Goal: Information Seeking & Learning: Learn about a topic

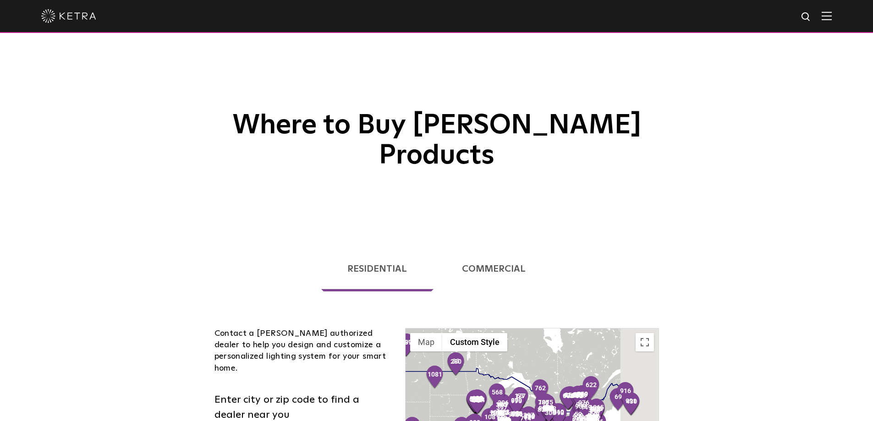
scroll to position [279, 0]
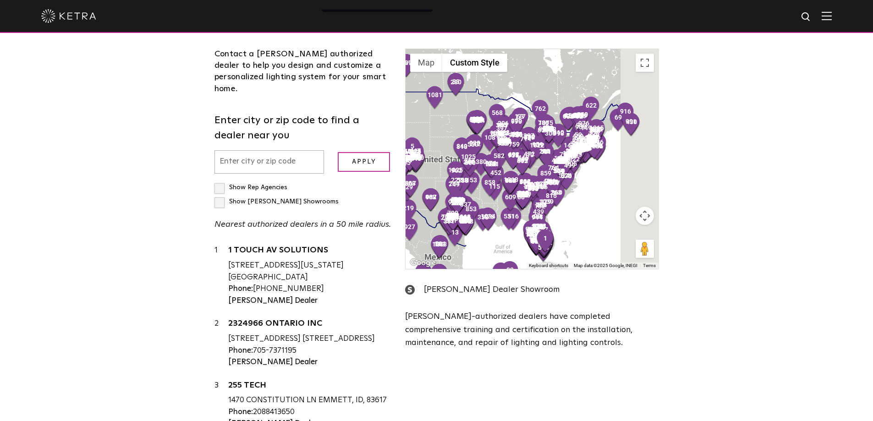
click at [267, 150] on input "text" at bounding box center [269, 161] width 110 height 23
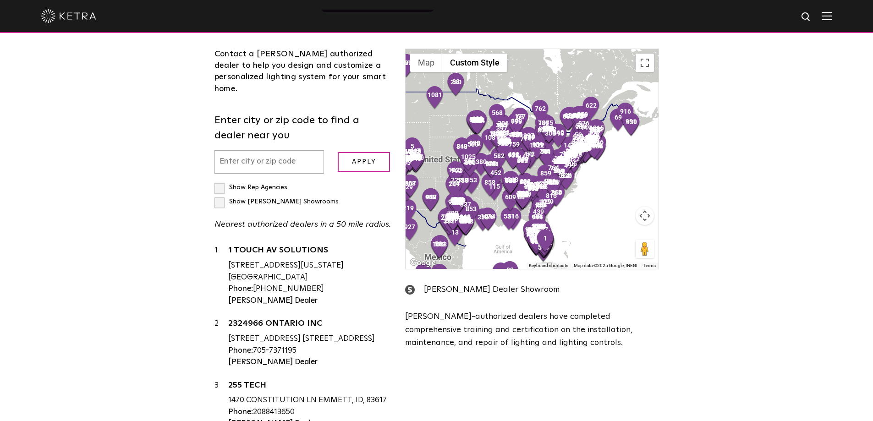
scroll to position [0, 0]
type input "20832"
click at [351, 152] on input "Apply" at bounding box center [364, 162] width 52 height 20
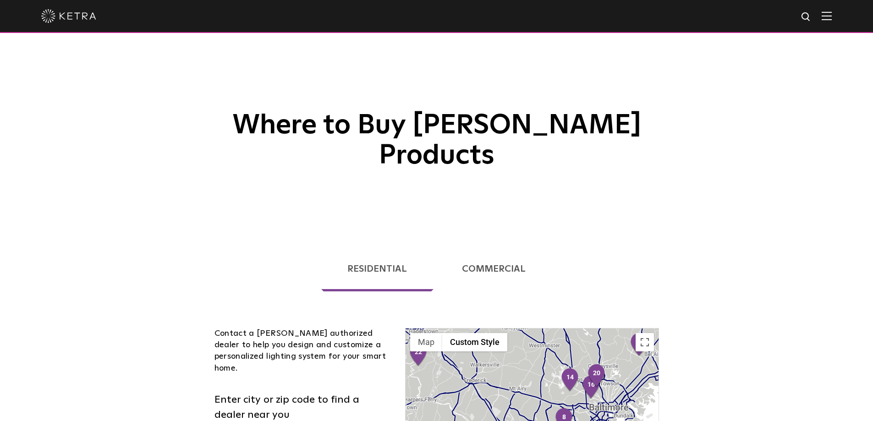
click at [832, 16] on img at bounding box center [826, 15] width 10 height 9
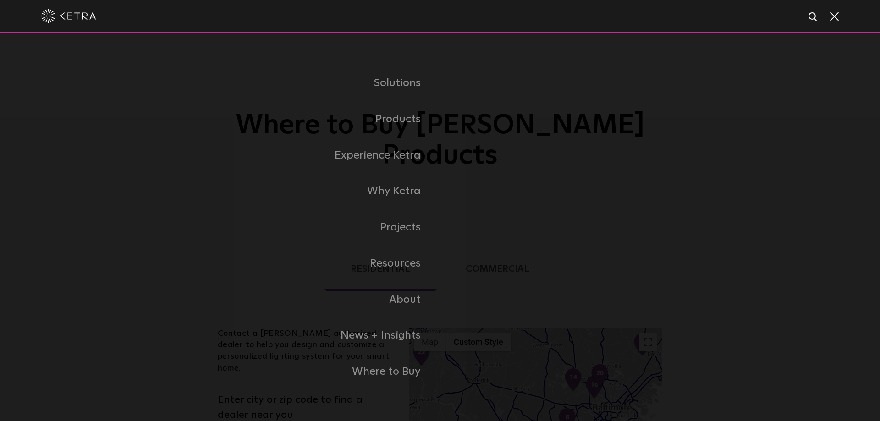
click at [837, 16] on span at bounding box center [833, 15] width 10 height 9
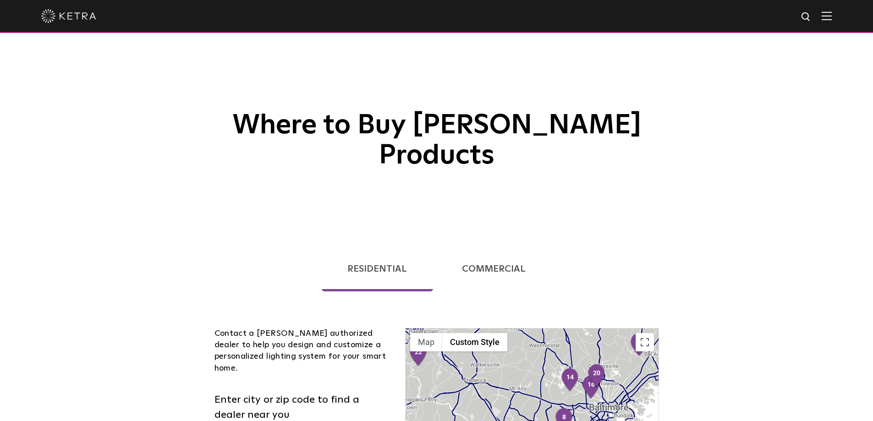
click at [832, 16] on img at bounding box center [826, 15] width 10 height 9
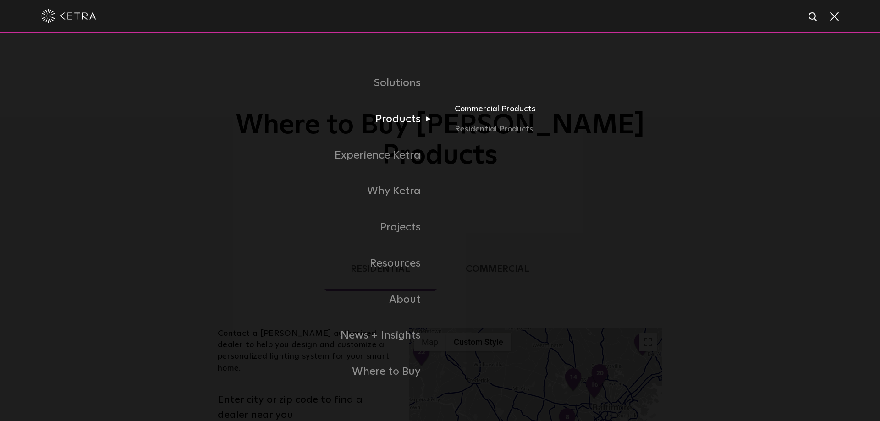
click at [464, 110] on link "Commercial Products" at bounding box center [561, 113] width 214 height 20
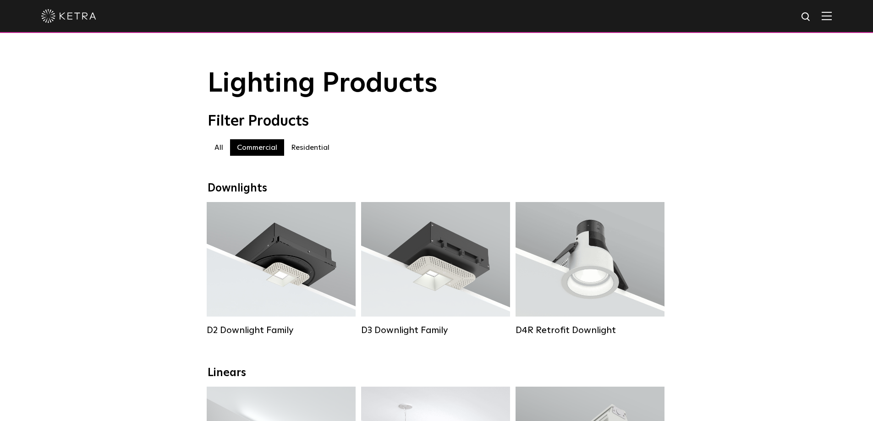
click at [318, 152] on label "Residential" at bounding box center [310, 147] width 52 height 16
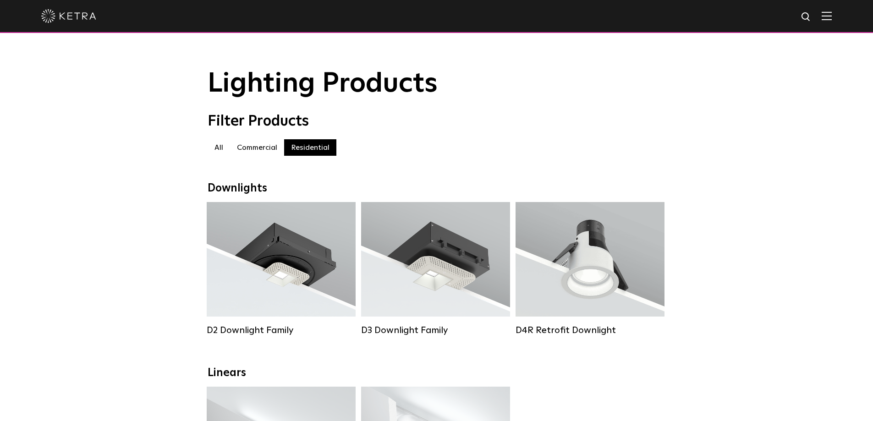
click at [250, 152] on label "Commercial" at bounding box center [257, 147] width 54 height 16
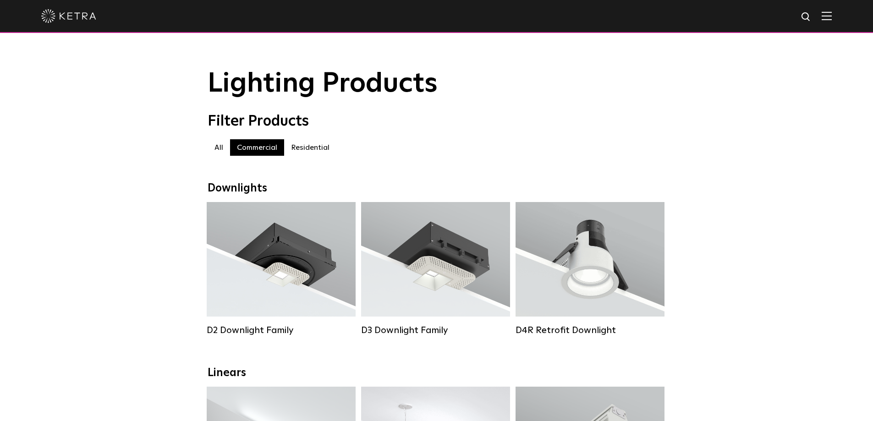
click at [301, 149] on label "Residential" at bounding box center [310, 147] width 52 height 16
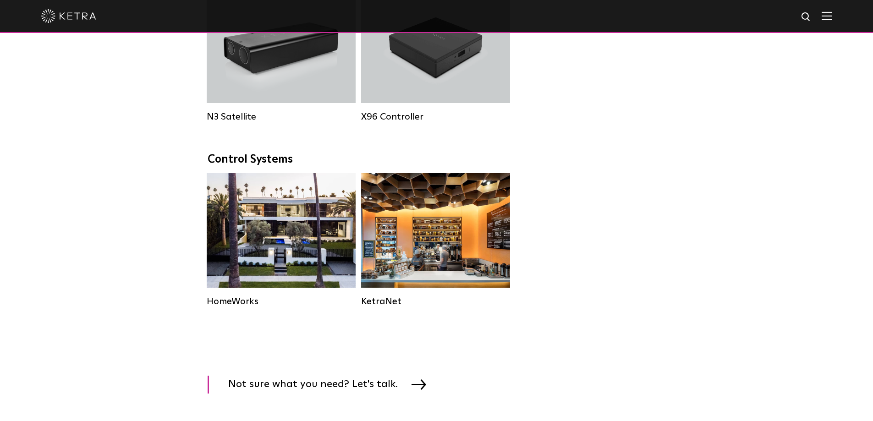
scroll to position [1054, 0]
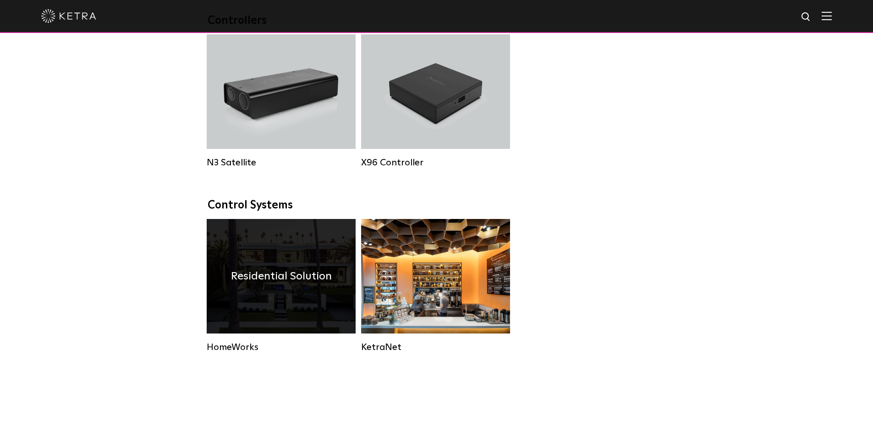
click at [235, 307] on div "Residential Solution" at bounding box center [281, 276] width 149 height 115
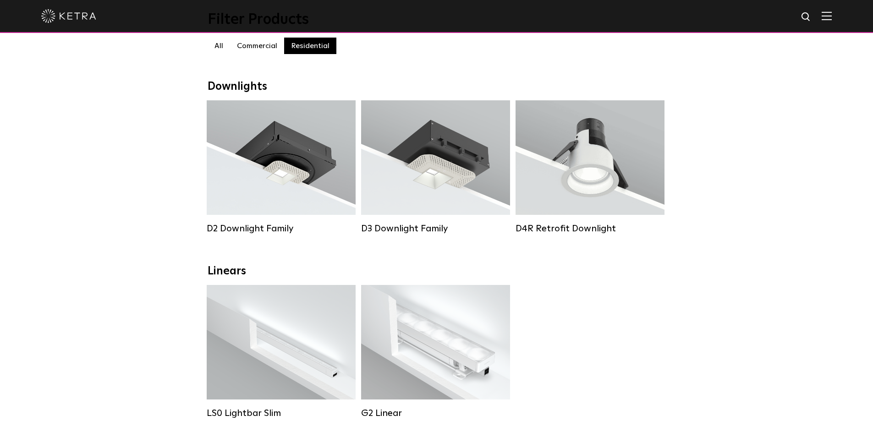
scroll to position [92, 0]
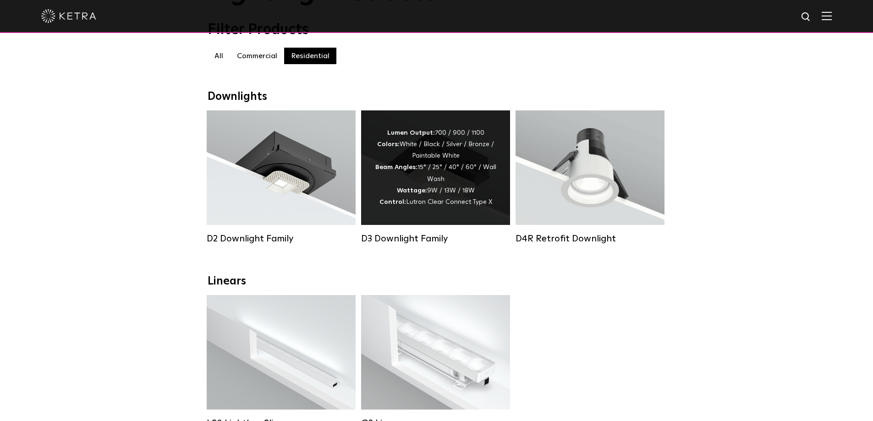
click at [419, 242] on div "D3 Downlight Family" at bounding box center [435, 238] width 149 height 11
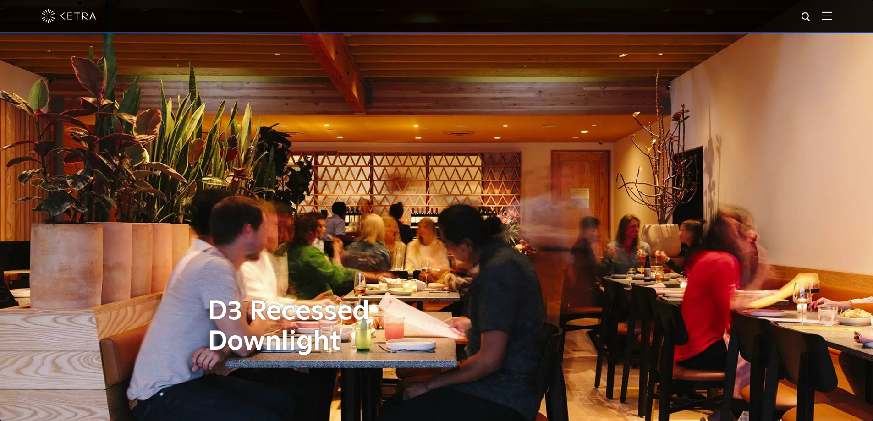
click at [497, 255] on div "D3 Recessed Downlight" at bounding box center [437, 210] width 458 height 421
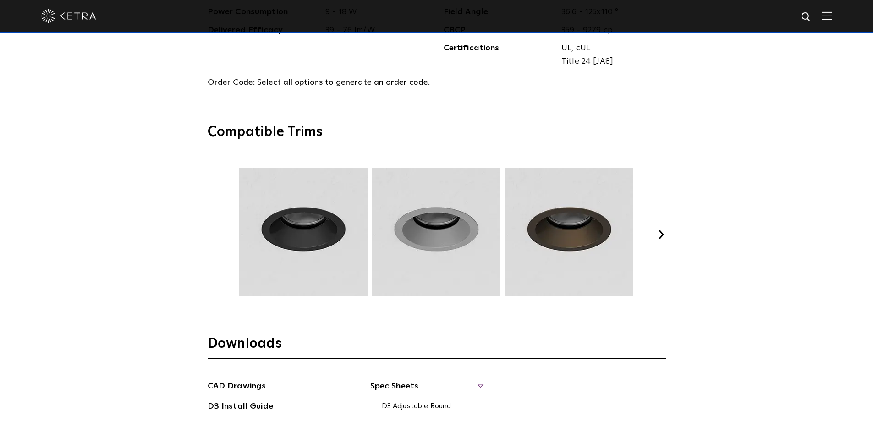
scroll to position [1237, 0]
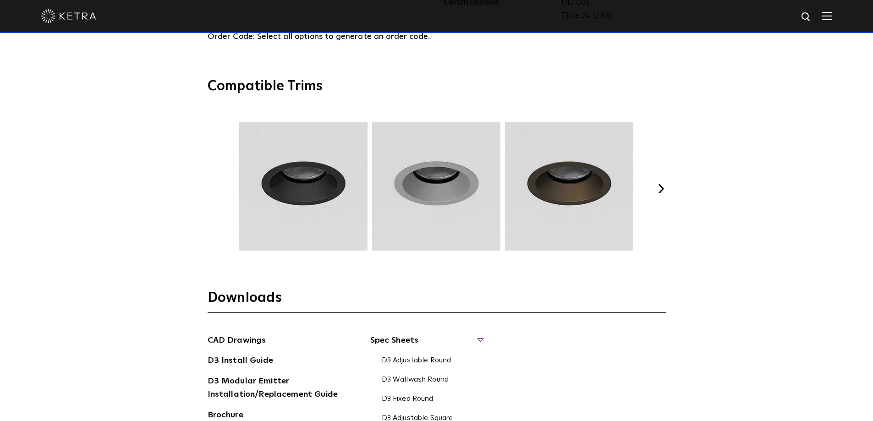
click at [659, 187] on button "Next" at bounding box center [661, 188] width 9 height 9
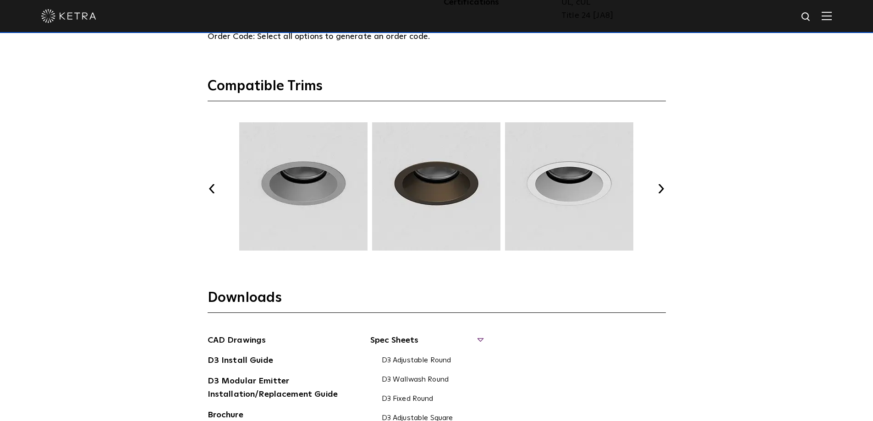
click at [659, 187] on button "Next" at bounding box center [661, 188] width 9 height 9
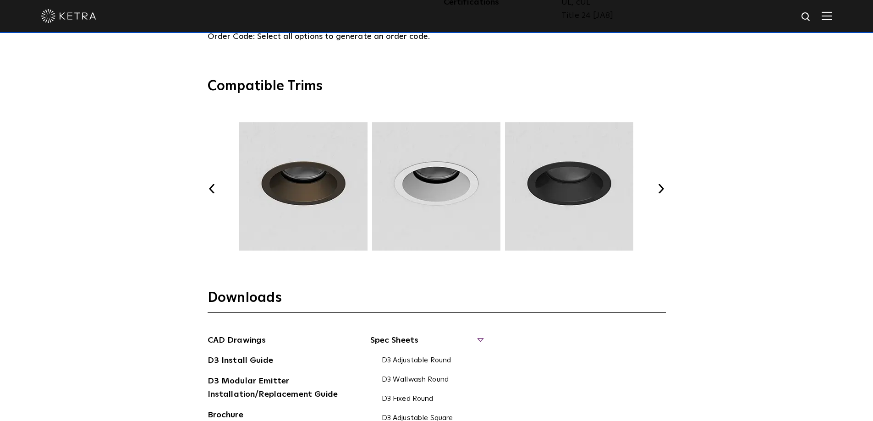
click at [659, 187] on button "Next" at bounding box center [661, 188] width 9 height 9
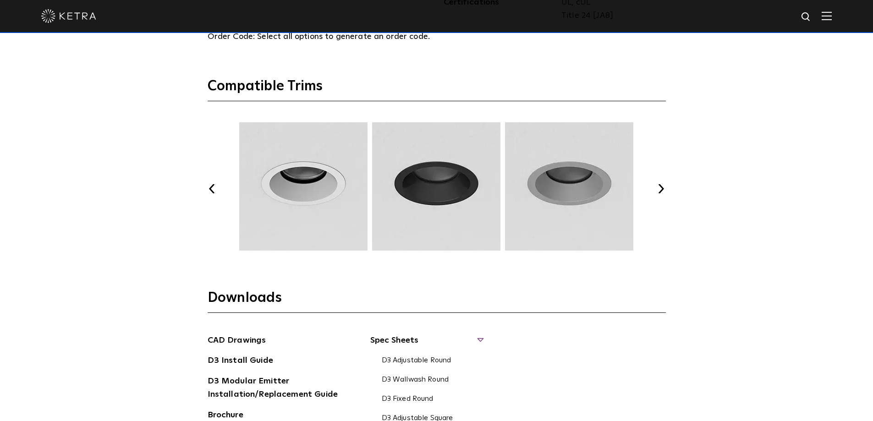
click at [659, 187] on button "Next" at bounding box center [661, 188] width 9 height 9
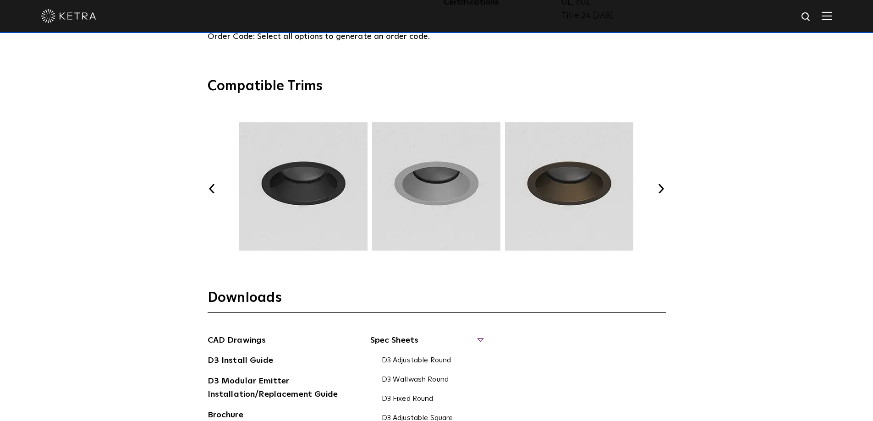
click at [659, 187] on button "Next" at bounding box center [661, 188] width 9 height 9
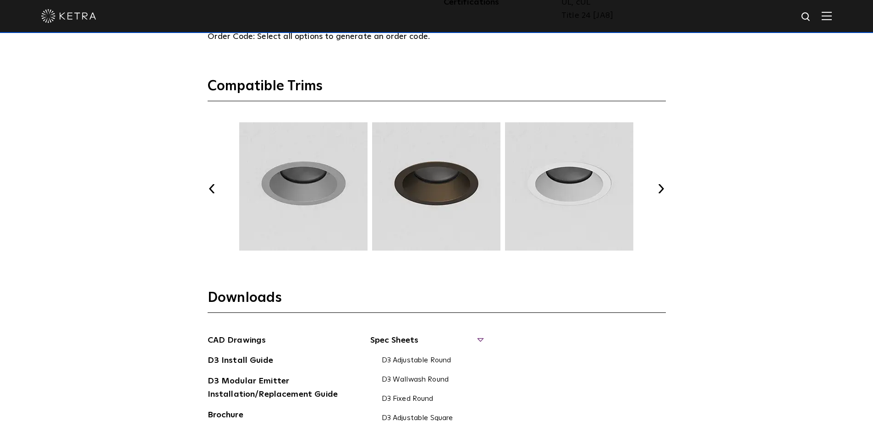
click at [659, 187] on button "Next" at bounding box center [661, 188] width 9 height 9
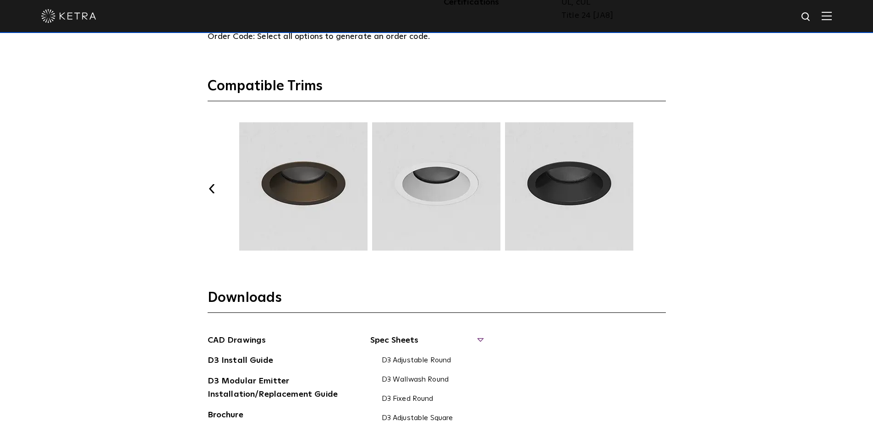
click at [660, 187] on button "Next" at bounding box center [661, 188] width 9 height 9
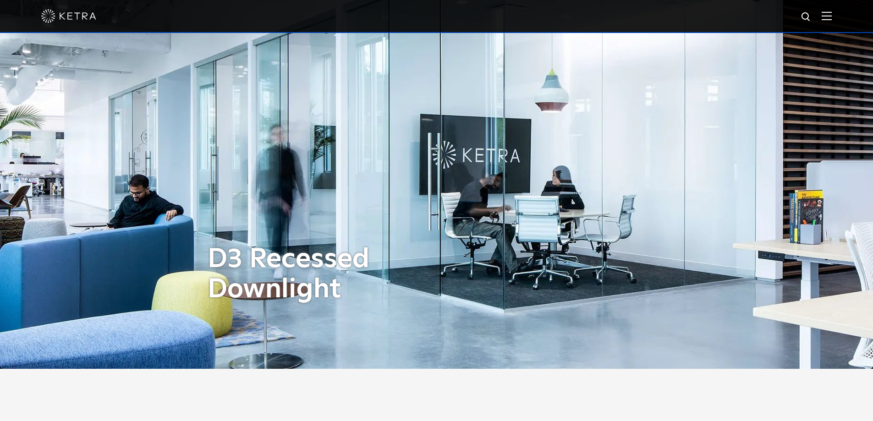
scroll to position [0, 0]
